Goal: Task Accomplishment & Management: Manage account settings

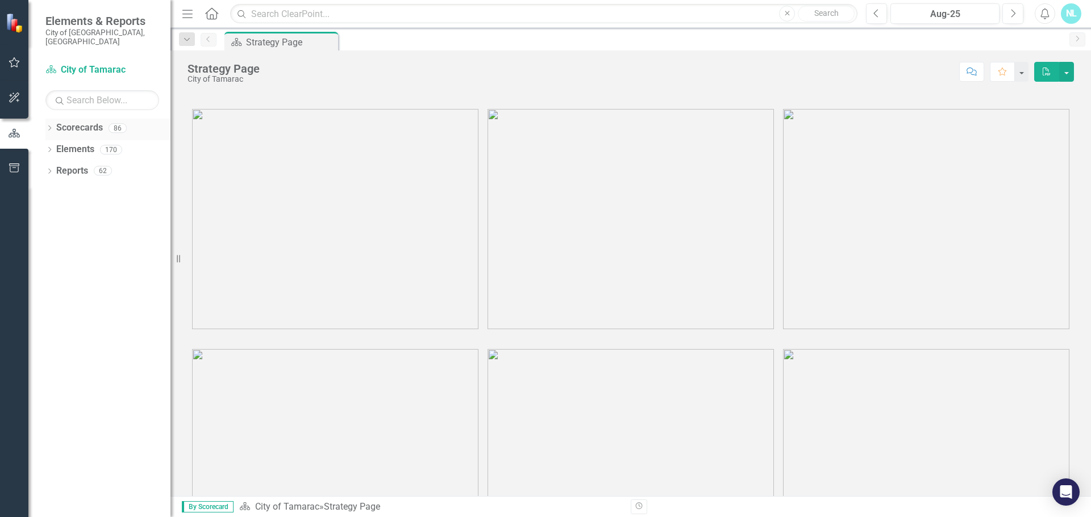
click at [65, 122] on link "Scorecards" at bounding box center [79, 128] width 47 height 13
click at [48, 126] on icon "Dropdown" at bounding box center [49, 129] width 8 height 6
click at [56, 146] on icon "Dropdown" at bounding box center [55, 149] width 9 height 7
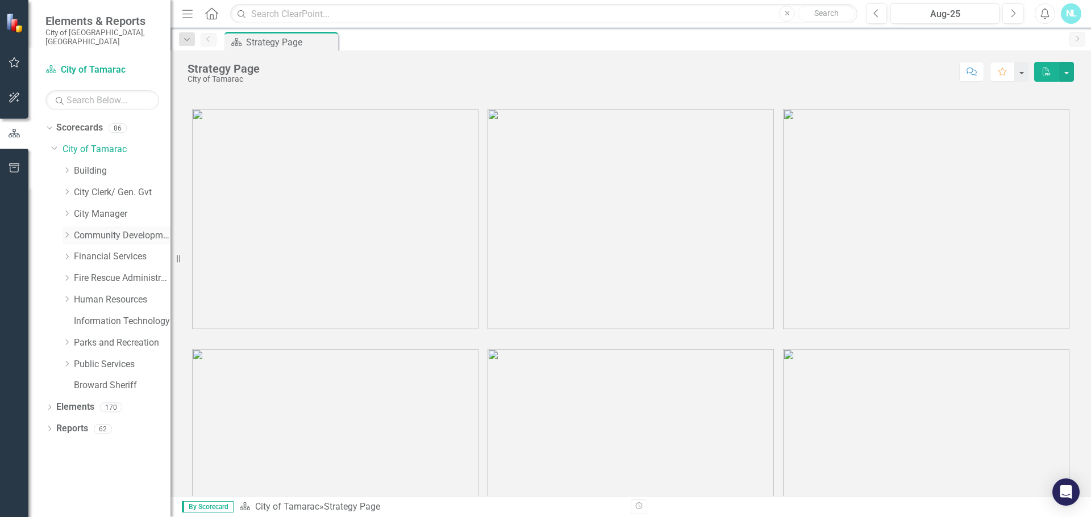
click at [66, 232] on icon "Dropdown" at bounding box center [66, 235] width 9 height 7
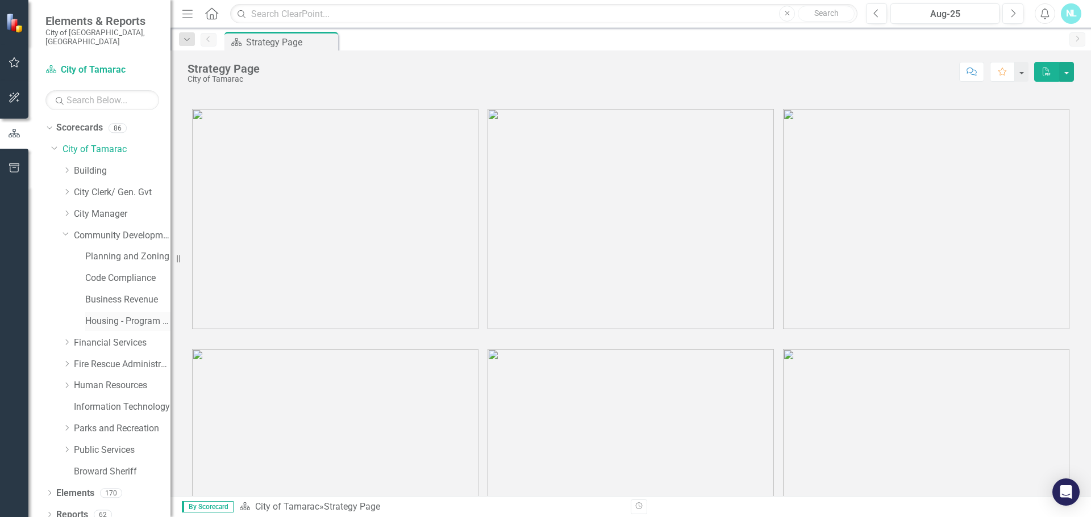
click at [112, 315] on link "Housing - Program Description (CDBG/SHIP/NSP/HOME)" at bounding box center [127, 321] width 85 height 13
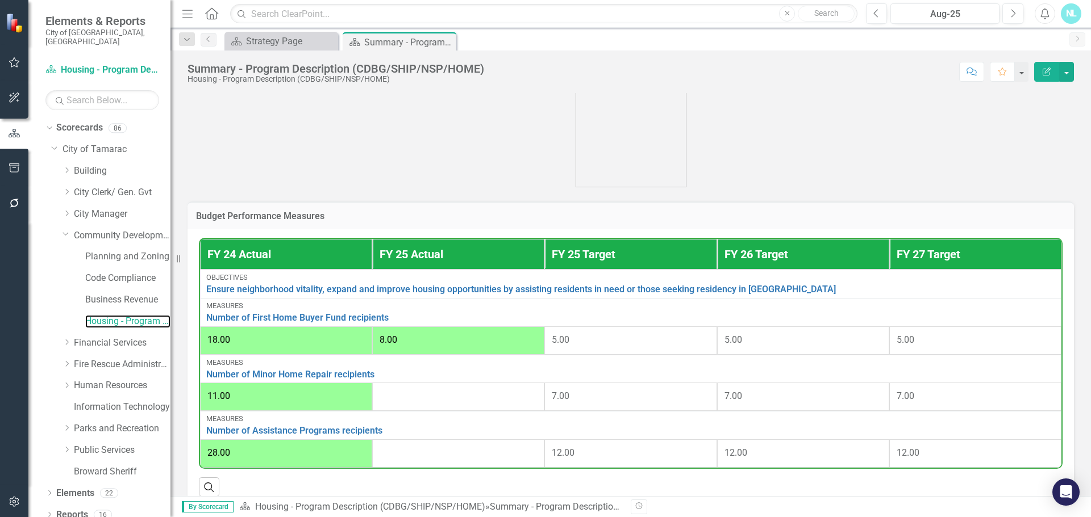
scroll to position [341, 0]
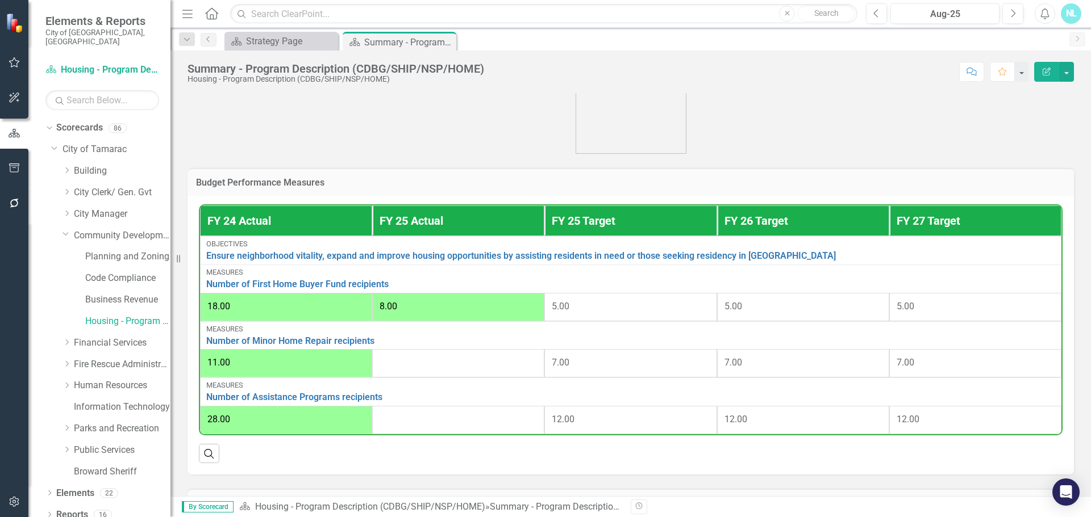
click at [391, 307] on span "8.00" at bounding box center [388, 306] width 18 height 11
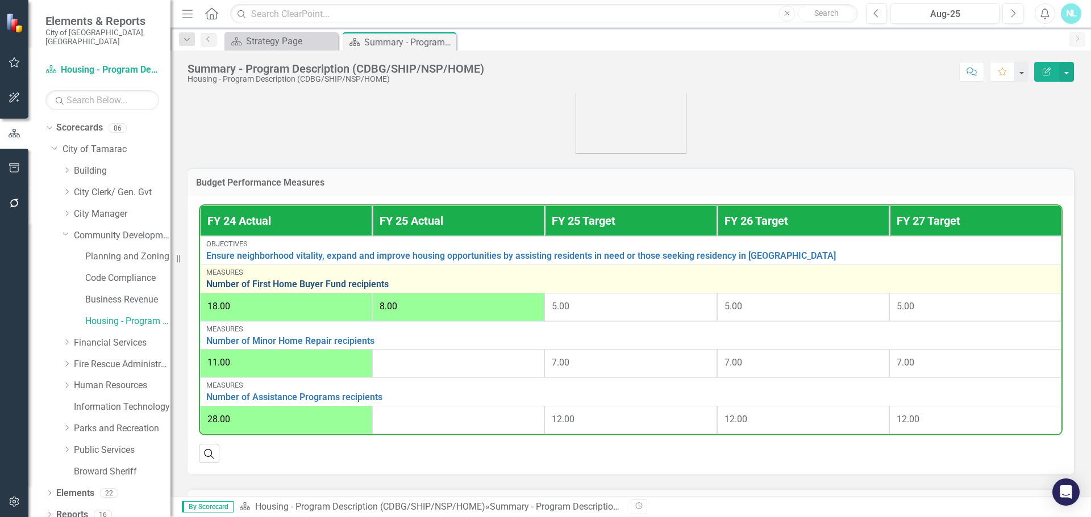
click at [260, 288] on link "Number of First Home Buyer Fund recipients" at bounding box center [630, 284] width 849 height 10
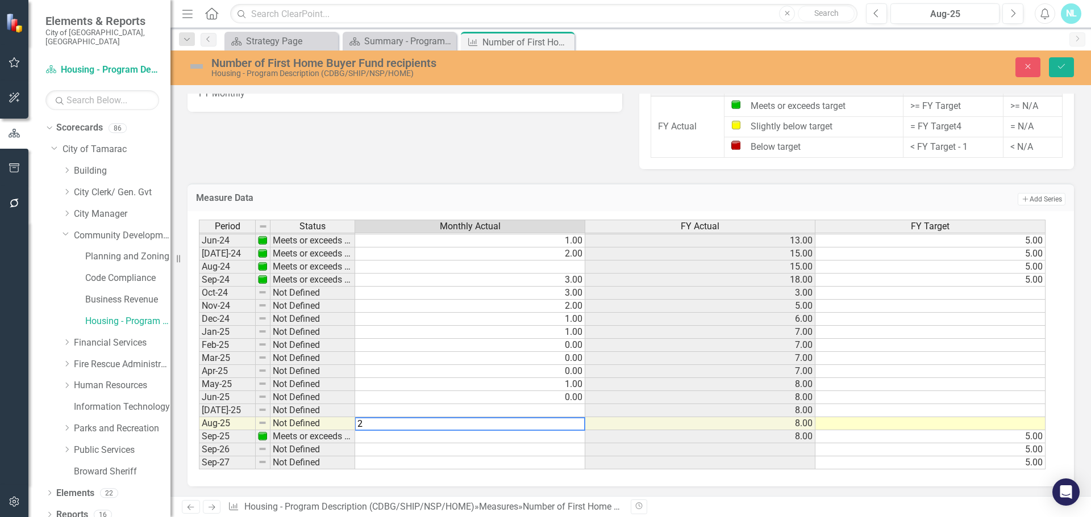
type textarea "2"
click at [544, 453] on td at bounding box center [470, 450] width 230 height 13
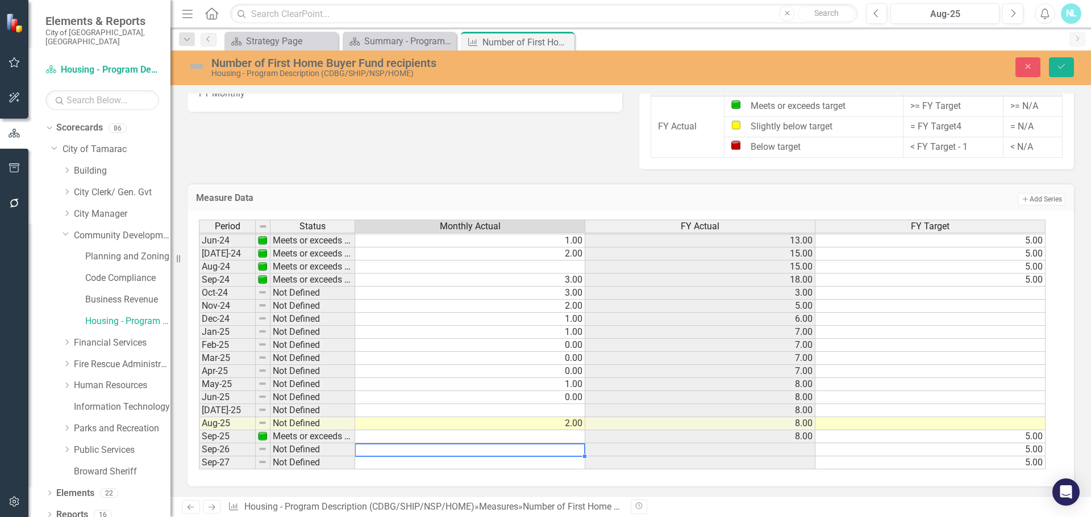
click at [560, 412] on td at bounding box center [470, 410] width 230 height 13
type textarea "0"
click at [541, 441] on td at bounding box center [470, 437] width 230 height 13
click at [565, 439] on td at bounding box center [470, 437] width 230 height 13
type textarea "2"
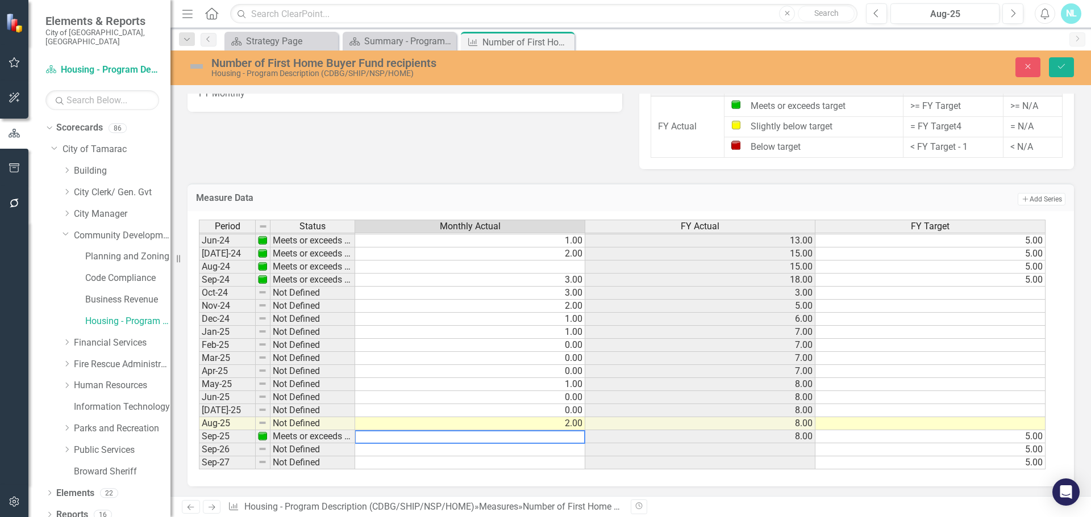
click at [565, 462] on td at bounding box center [470, 463] width 230 height 13
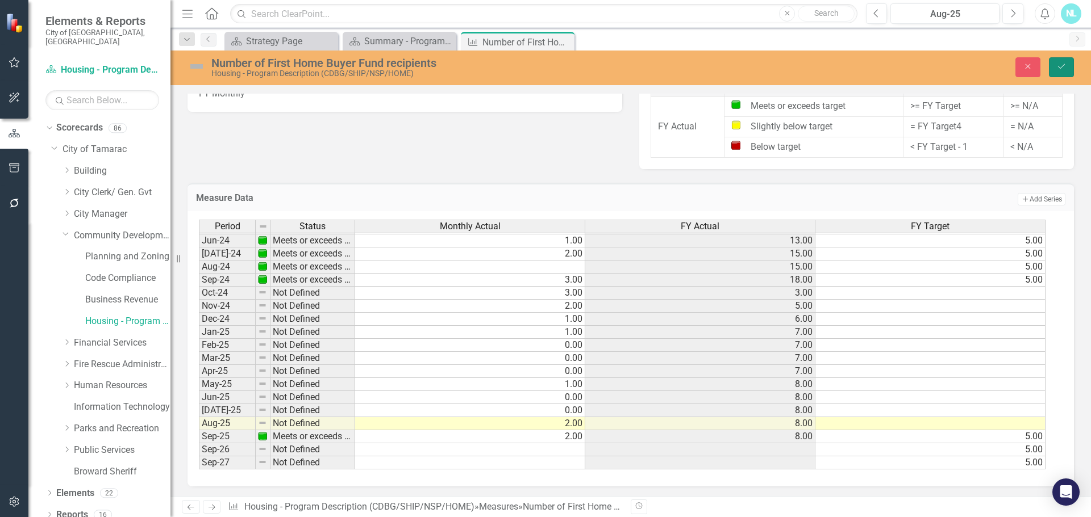
click at [1058, 65] on icon "Save" at bounding box center [1061, 66] width 10 height 8
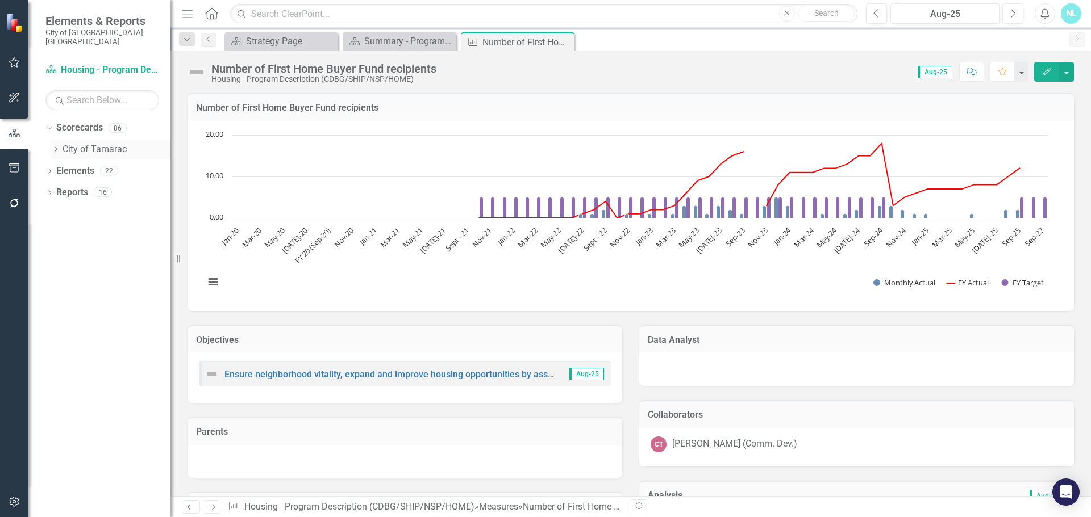
click at [76, 143] on link "City of Tamarac" at bounding box center [116, 149] width 108 height 13
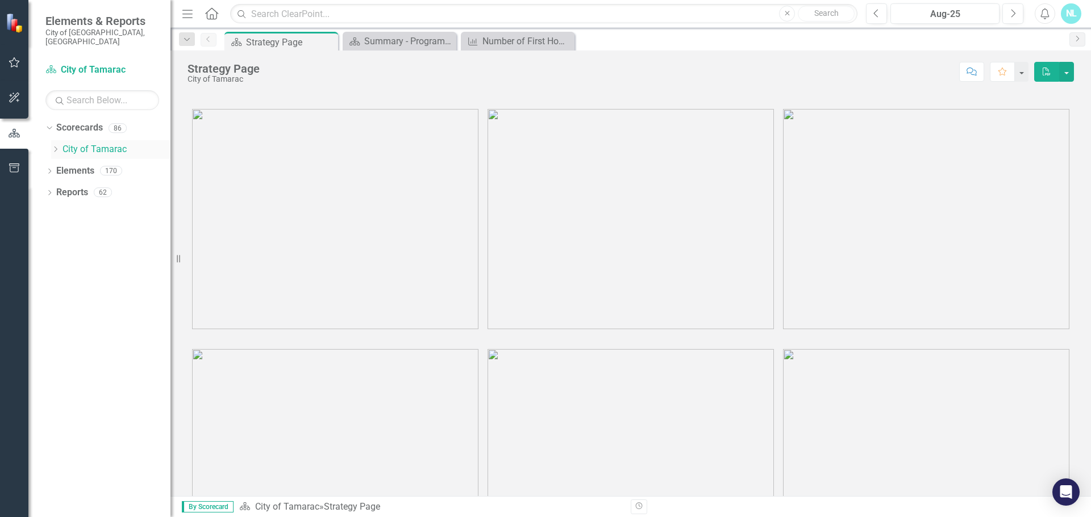
click at [95, 143] on link "City of Tamarac" at bounding box center [116, 149] width 108 height 13
click at [55, 146] on icon "Dropdown" at bounding box center [55, 149] width 9 height 7
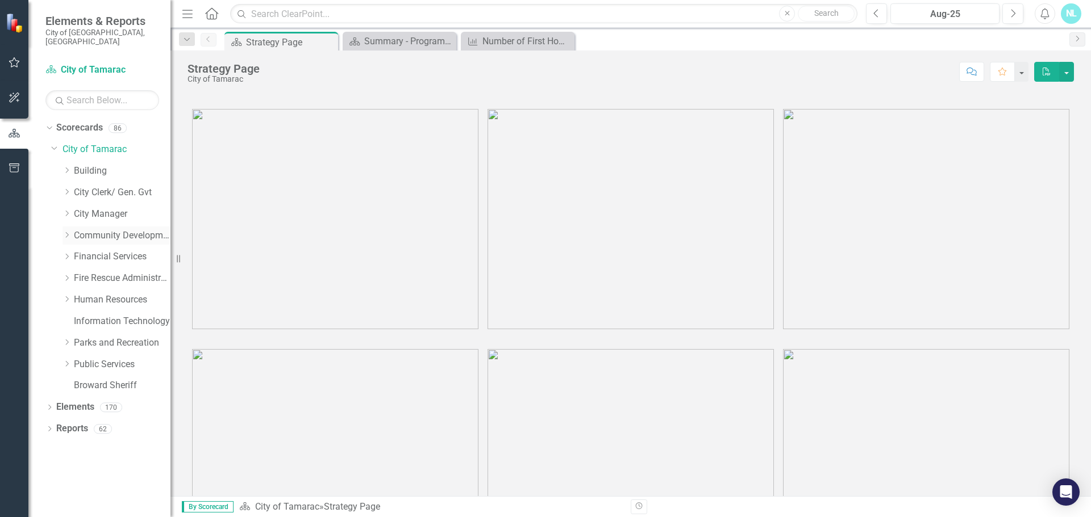
click at [65, 232] on icon "Dropdown" at bounding box center [66, 235] width 9 height 7
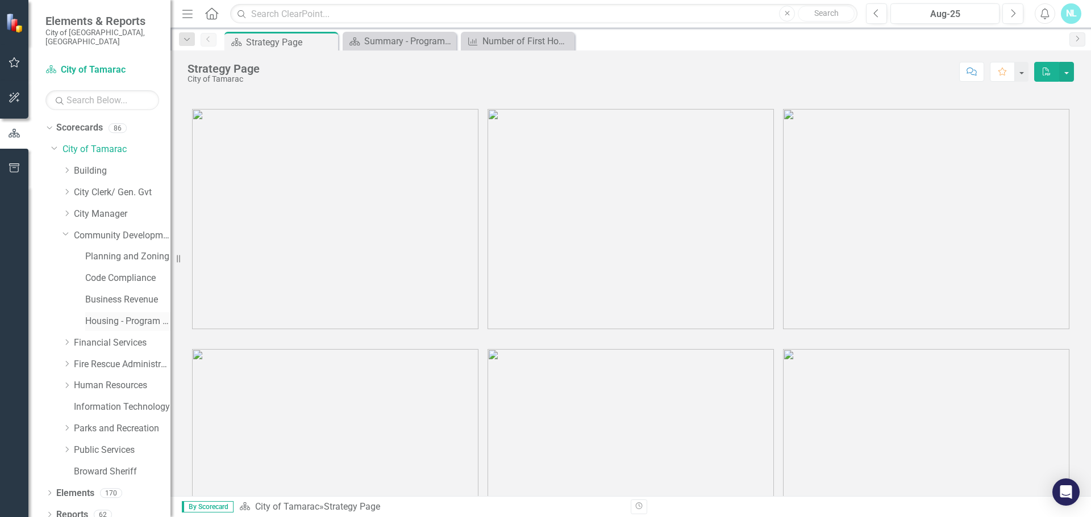
click at [94, 315] on link "Housing - Program Description (CDBG/SHIP/NSP/HOME)" at bounding box center [127, 321] width 85 height 13
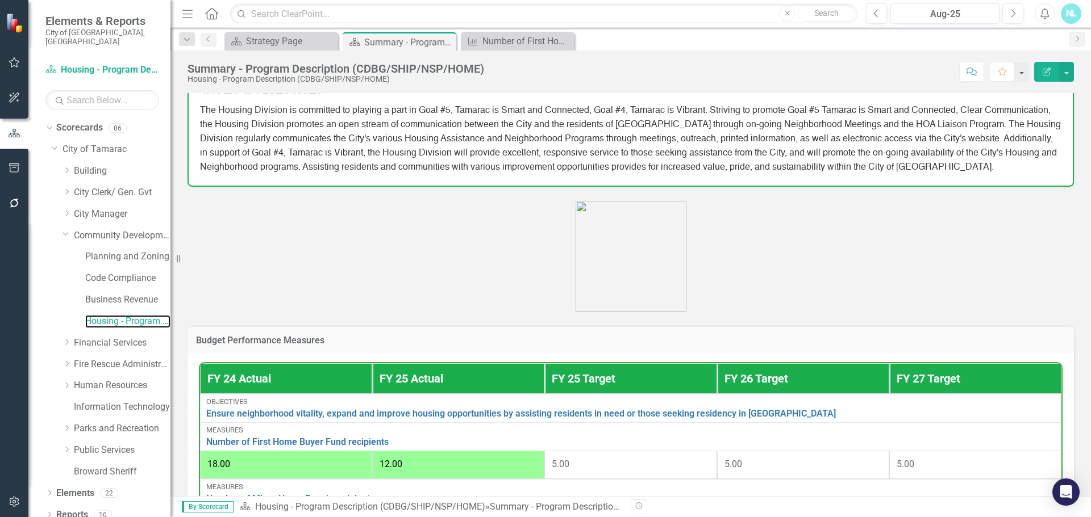
scroll to position [454, 0]
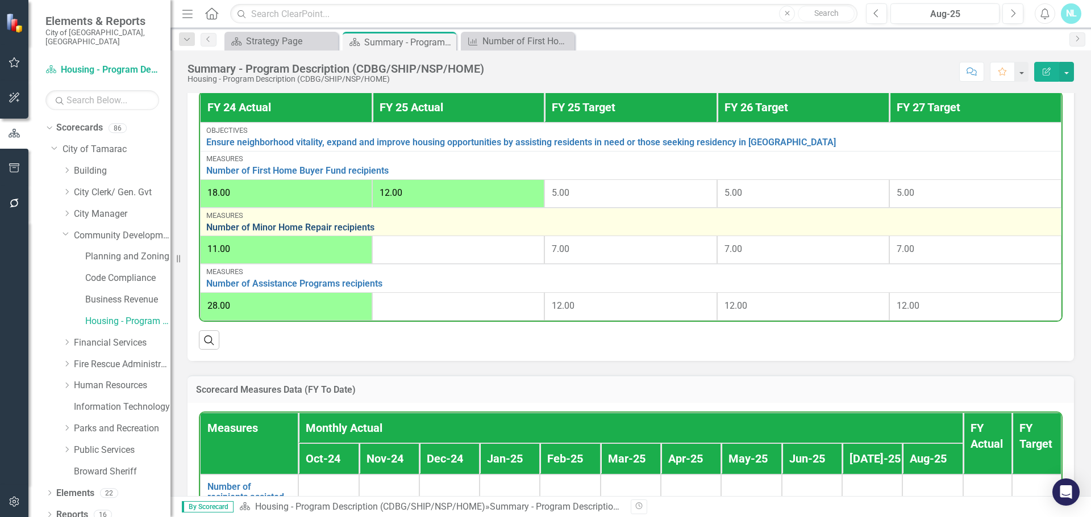
click at [331, 233] on link "Number of Minor Home Repair recipients" at bounding box center [630, 228] width 849 height 10
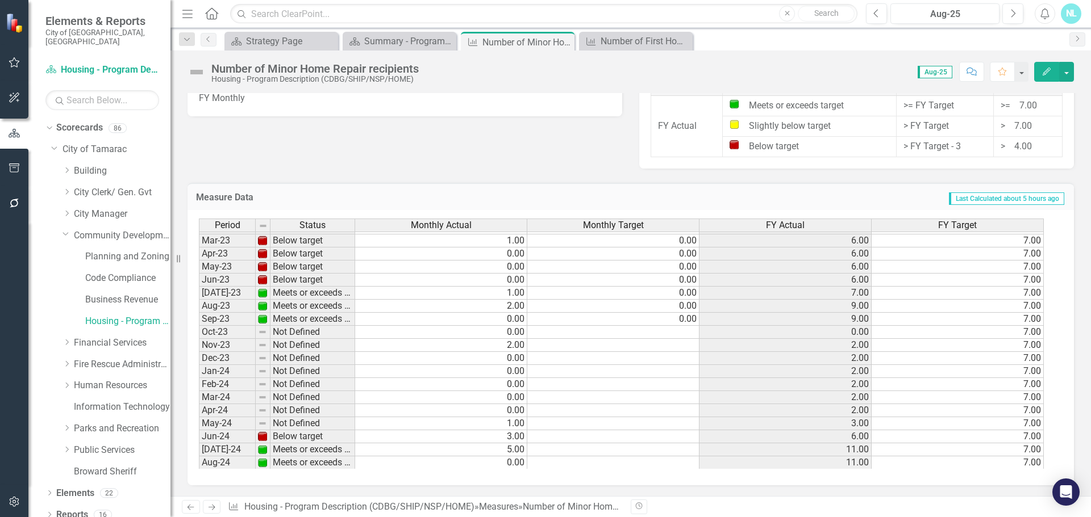
scroll to position [284, 0]
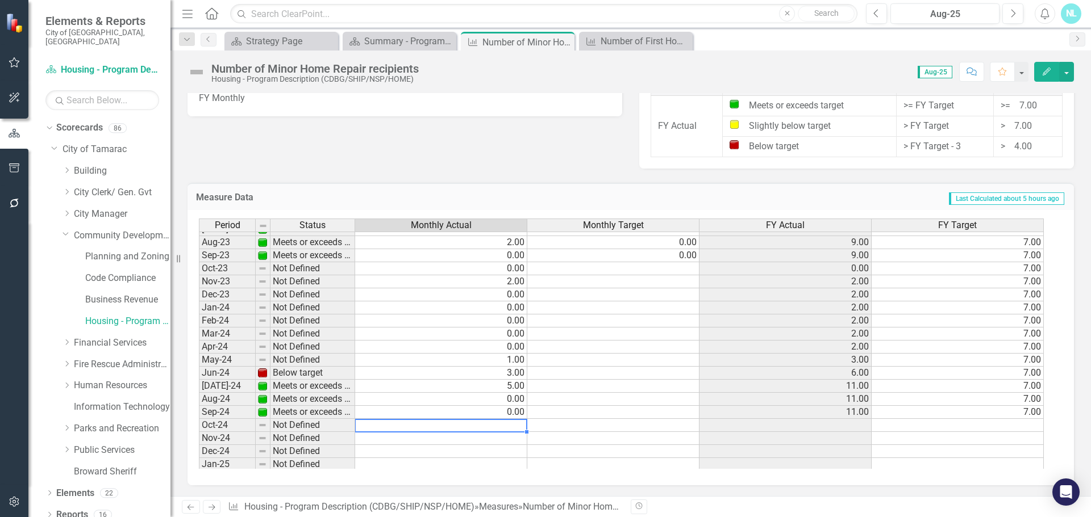
click at [432, 421] on tbody "Apr-22 Meets or exceeds target 3.00 0.00 7.00 7.00 May-22 Meets or exceeds targ…" at bounding box center [621, 256] width 845 height 458
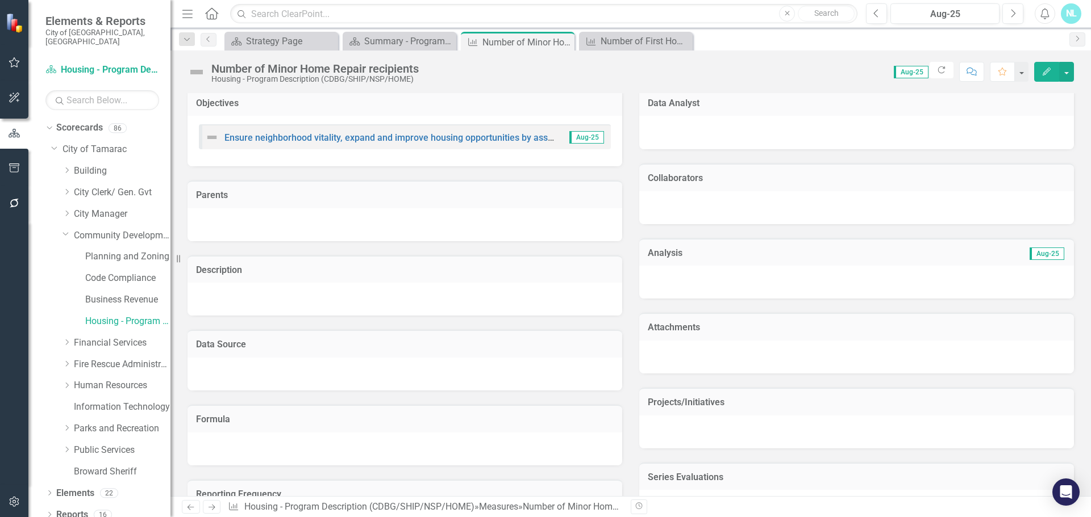
scroll to position [0, 0]
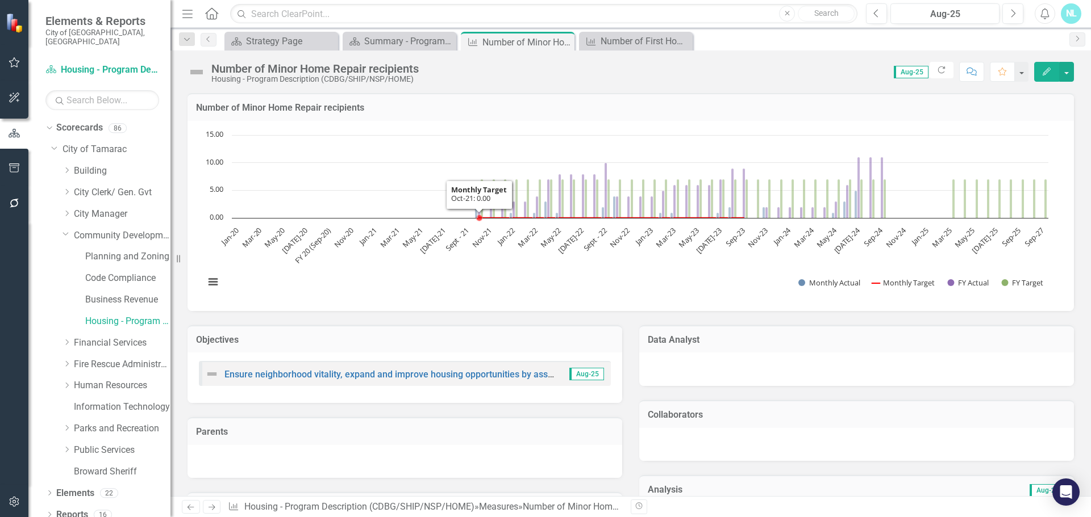
click at [350, 69] on div "Number of Minor Home Repair recipients" at bounding box center [314, 68] width 207 height 12
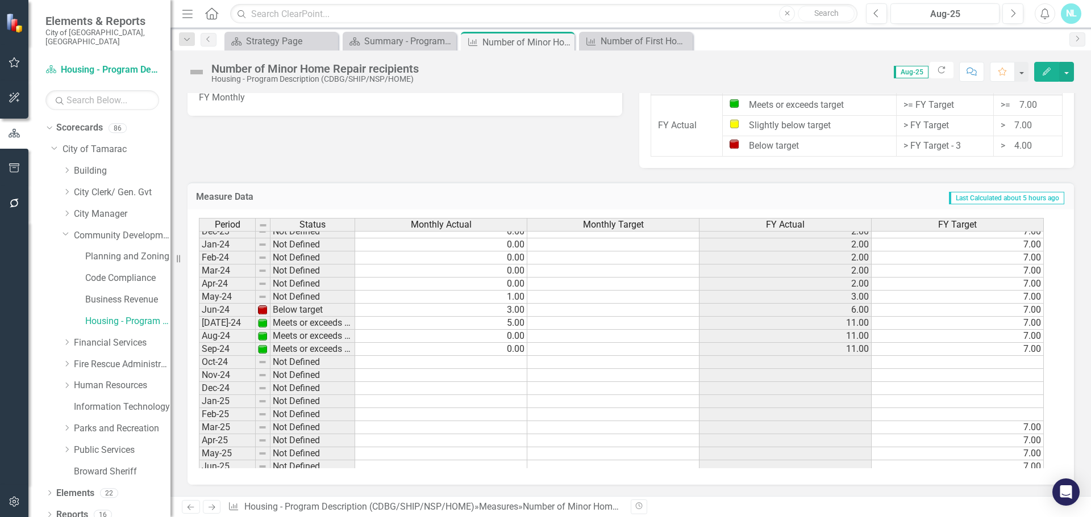
scroll to position [417, 0]
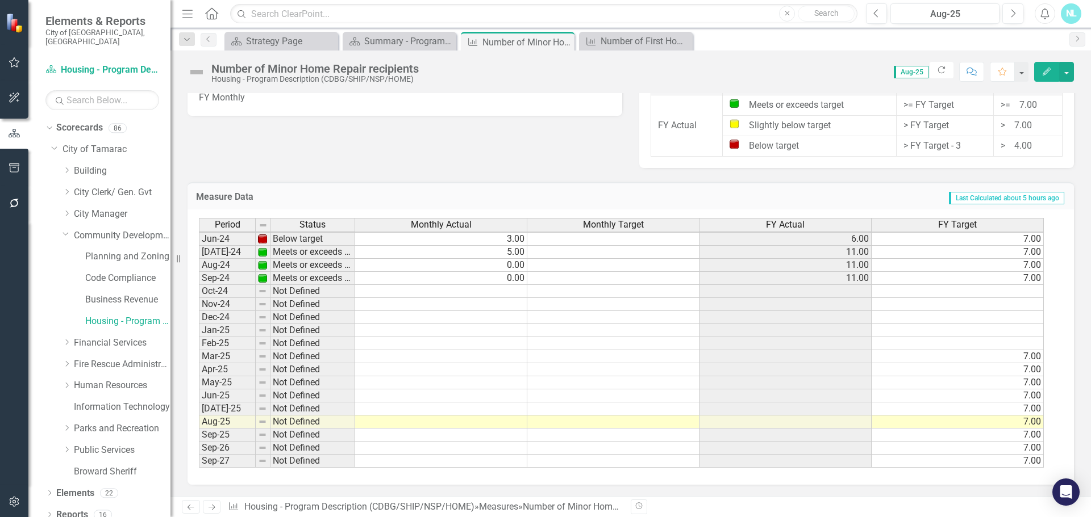
click at [492, 290] on td at bounding box center [441, 291] width 172 height 13
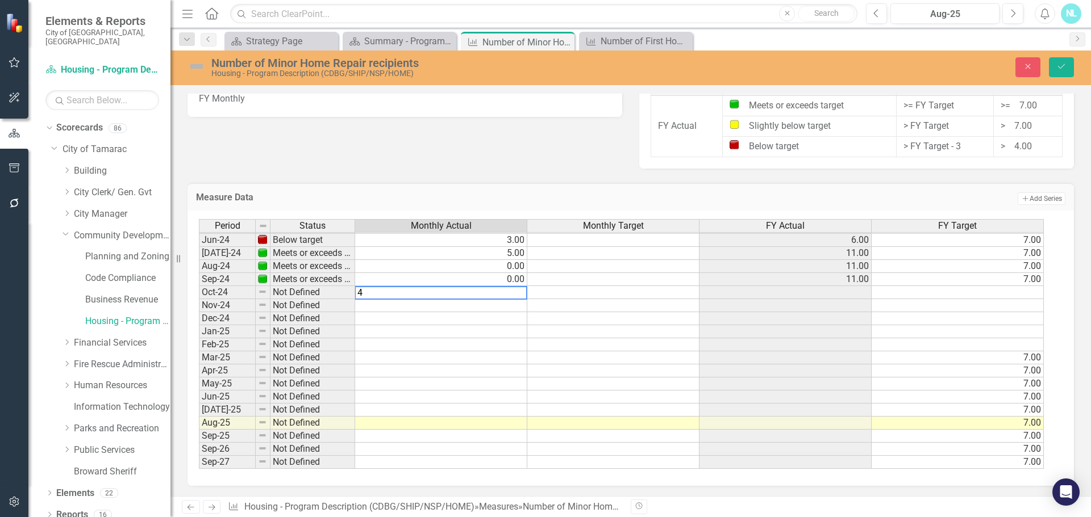
click at [490, 304] on td at bounding box center [441, 305] width 172 height 13
click at [493, 291] on td "4.00" at bounding box center [441, 292] width 172 height 13
click at [486, 306] on td at bounding box center [441, 305] width 172 height 13
click at [512, 306] on td at bounding box center [441, 305] width 172 height 13
click at [199, 324] on div "Period Status Monthly Actual Monthly Target FY Actual FY Target May-23 Below ta…" at bounding box center [199, 259] width 0 height 419
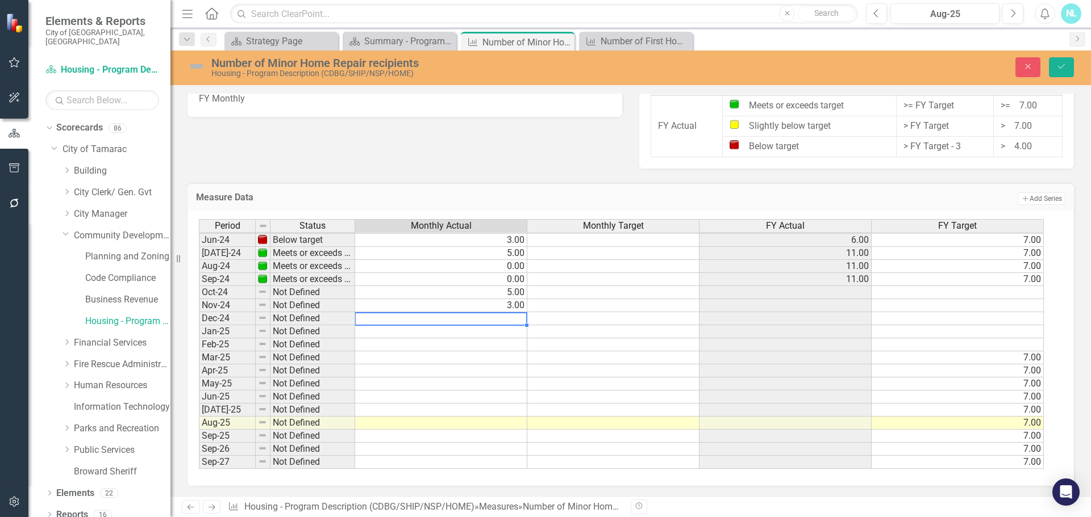
click at [499, 315] on td at bounding box center [441, 318] width 172 height 13
click at [488, 348] on td at bounding box center [441, 345] width 172 height 13
click at [509, 333] on td at bounding box center [441, 331] width 172 height 13
click at [487, 308] on td "3.00" at bounding box center [441, 305] width 172 height 13
type textarea "4"
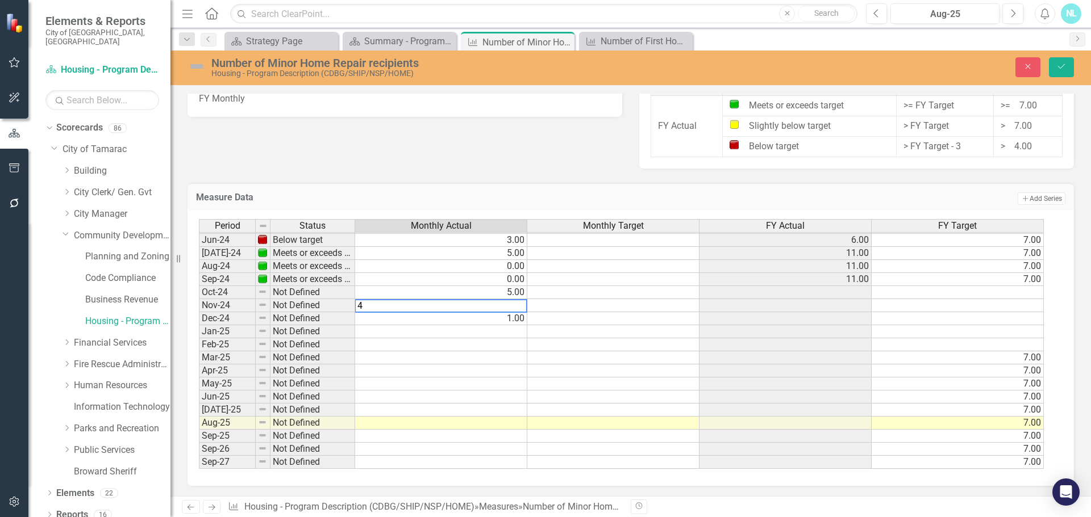
click at [494, 332] on td at bounding box center [441, 331] width 172 height 13
click at [490, 370] on td at bounding box center [441, 371] width 172 height 13
click at [1058, 68] on icon "Save" at bounding box center [1061, 66] width 10 height 8
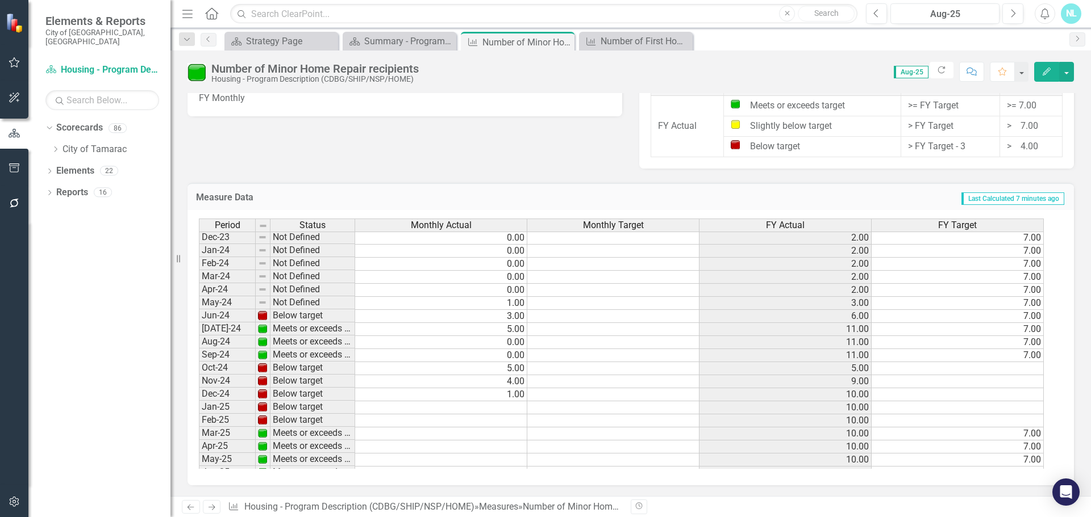
scroll to position [341, 0]
